Goal: Transaction & Acquisition: Obtain resource

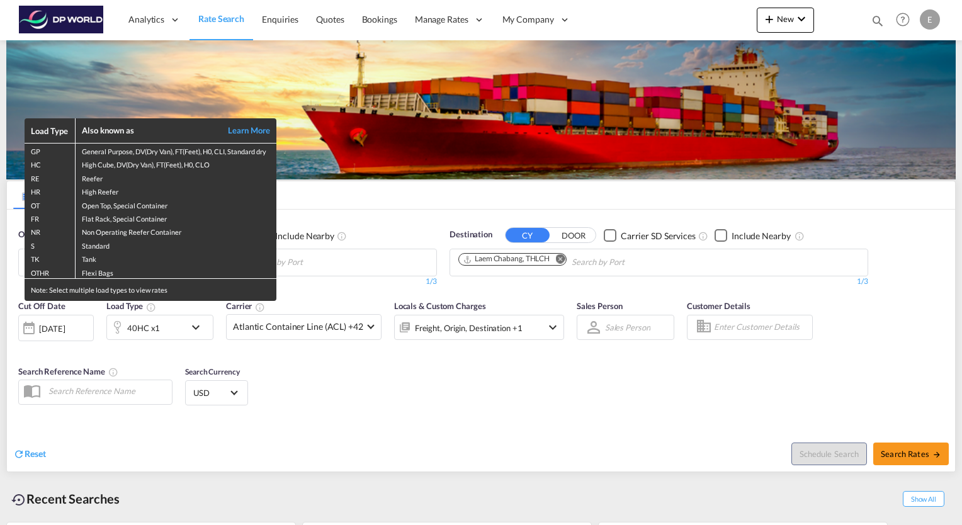
click at [559, 258] on div "Load Type Also known as Learn More GP General Purpose, DV(Dry Van), FT(Feet), H…" at bounding box center [481, 262] width 962 height 525
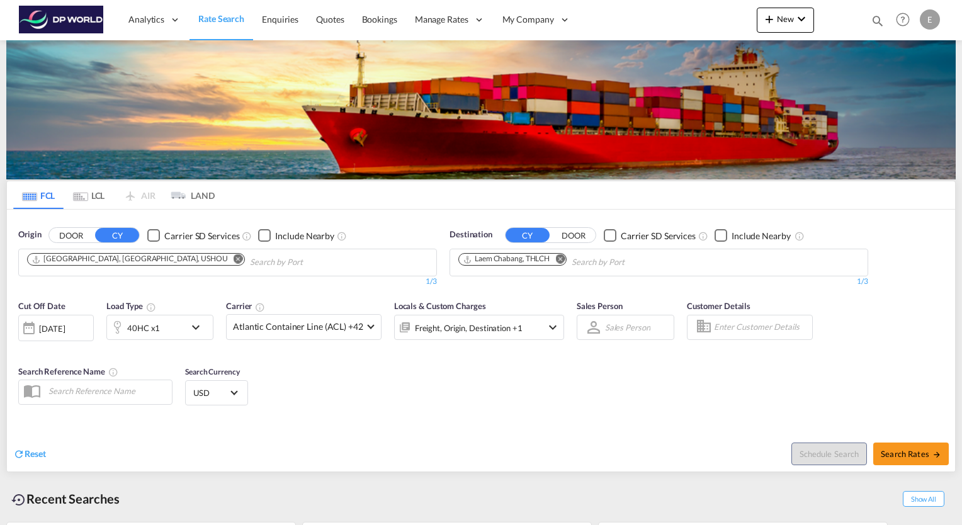
click at [559, 258] on md-icon "Remove" at bounding box center [559, 258] width 9 height 9
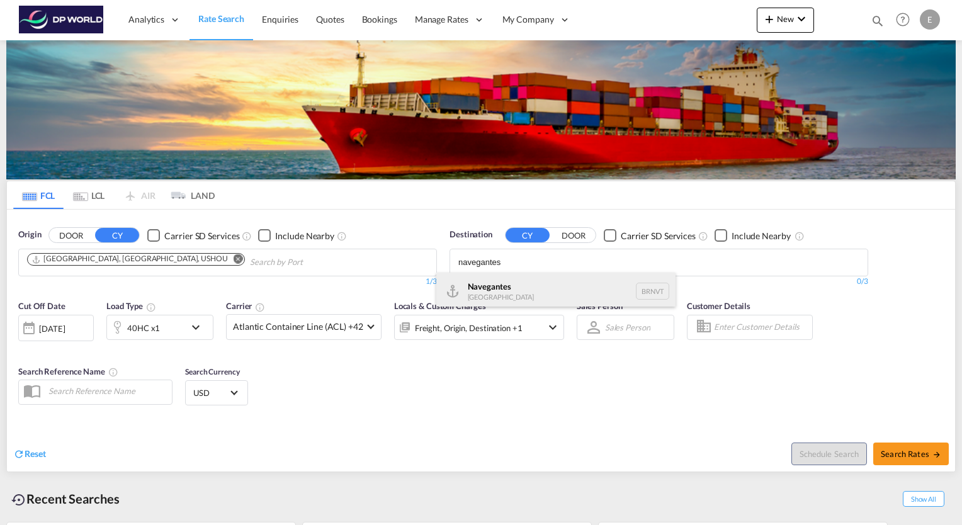
type input "navegantes"
click at [491, 293] on div "Navegantes [GEOGRAPHIC_DATA] BRNVT" at bounding box center [555, 291] width 239 height 38
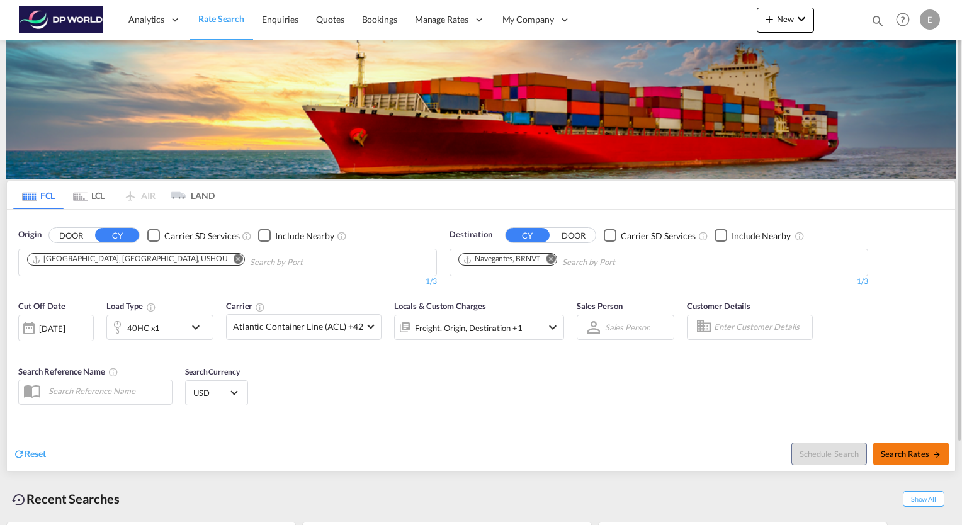
click at [907, 454] on span "Search Rates" at bounding box center [910, 454] width 60 height 10
type input "USHOU to BRNVT / [DATE]"
click at [65, 331] on div "[DATE]" at bounding box center [52, 328] width 26 height 11
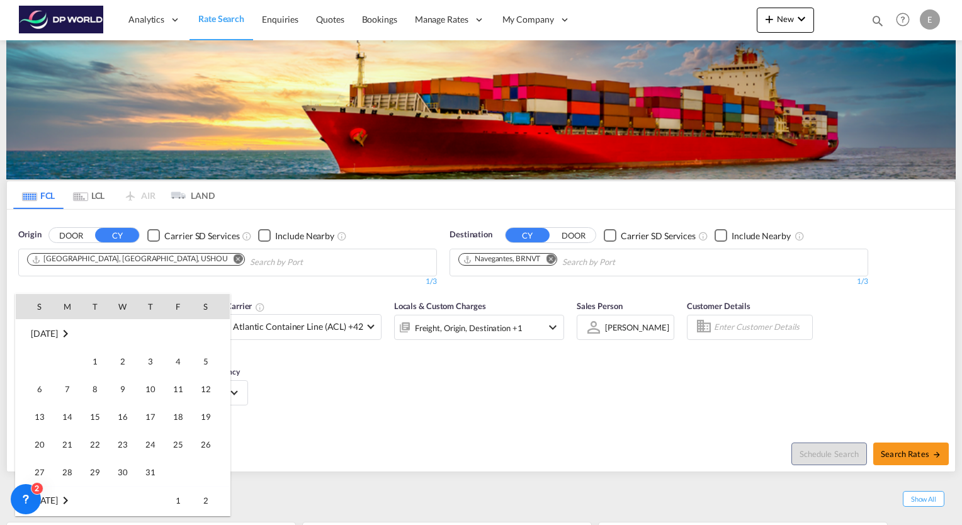
scroll to position [334, 0]
click at [128, 502] on span "1" at bounding box center [122, 500] width 25 height 25
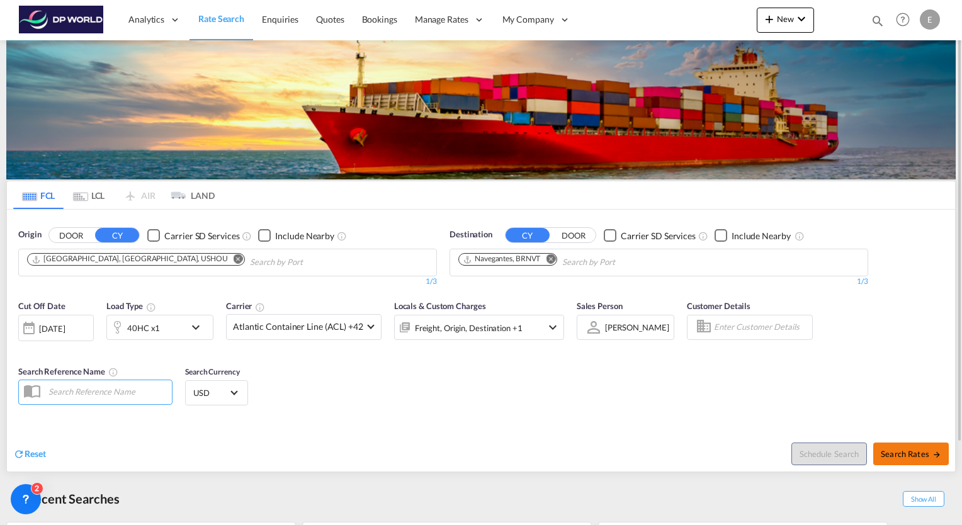
click at [909, 459] on button "Search Rates" at bounding box center [911, 453] width 76 height 23
type input "USHOU to BRNVT / [DATE]"
